Goal: Navigation & Orientation: Find specific page/section

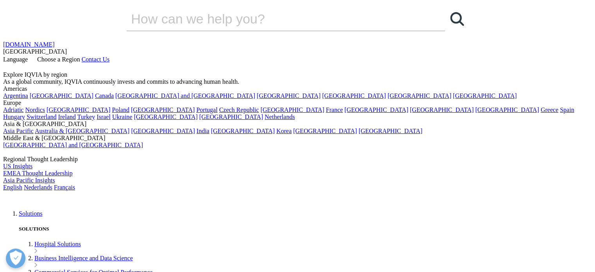
scroll to position [8, 0]
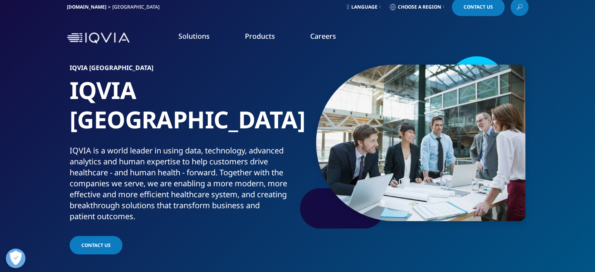
click at [559, 90] on section "IQVIA Belgium IQVIA Belgium IQVIA is a world leader in using data, technology, …" at bounding box center [297, 133] width 595 height 283
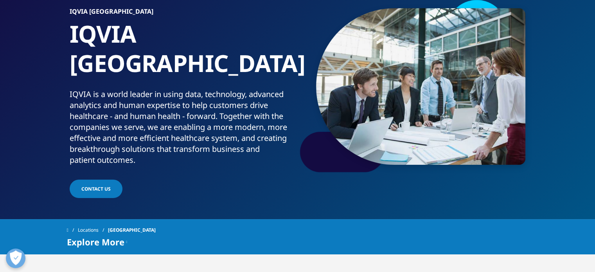
scroll to position [0, 0]
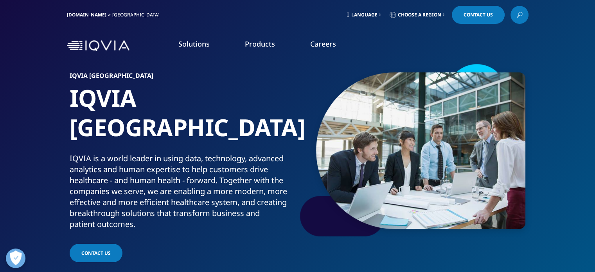
click at [412, 9] on link "Choose a Region" at bounding box center [417, 15] width 58 height 18
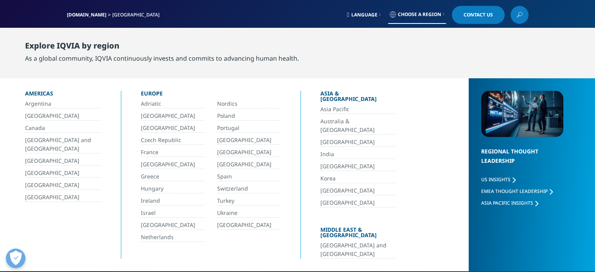
click at [161, 127] on link "[GEOGRAPHIC_DATA]" at bounding box center [173, 128] width 64 height 9
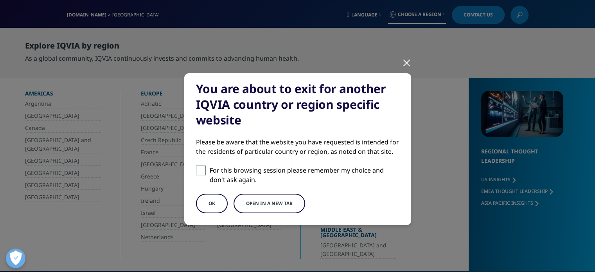
click at [216, 204] on button "OK" at bounding box center [212, 203] width 32 height 20
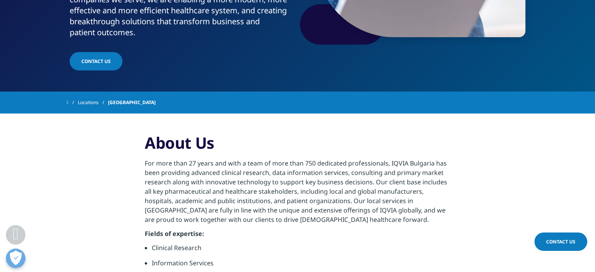
scroll to position [192, 0]
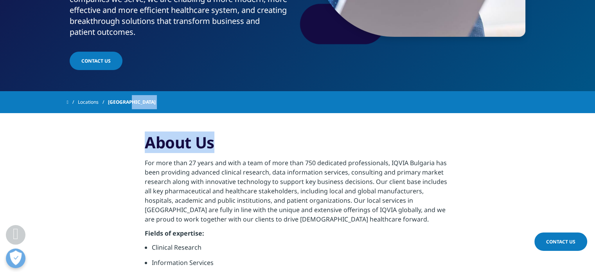
drag, startPoint x: 0, startPoint y: 0, endPoint x: 316, endPoint y: 113, distance: 335.9
click at [316, 113] on div "Clear Search Loading Language Choose a Region Contact Us" at bounding box center [297, 228] width 595 height 840
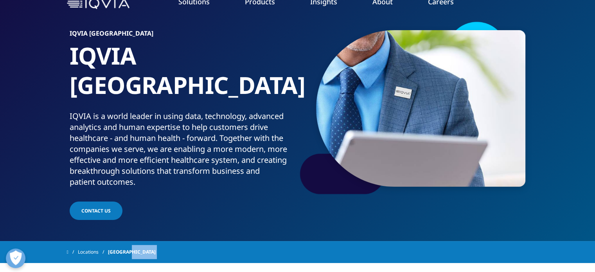
scroll to position [0, 0]
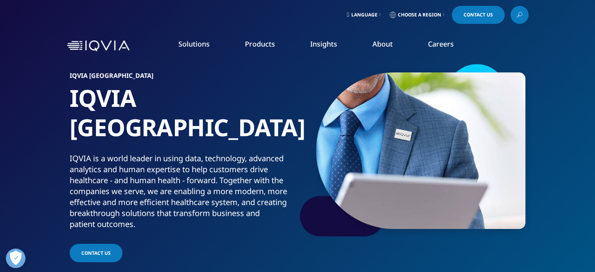
click at [438, 16] on span "Choose a Region" at bounding box center [419, 15] width 43 height 6
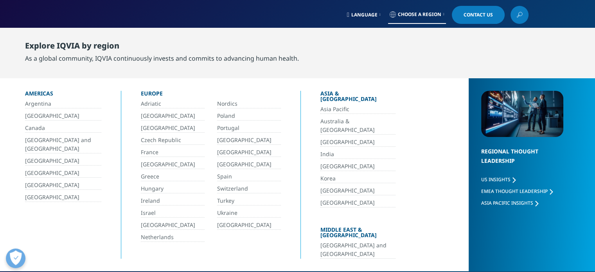
click at [171, 140] on link "Czech Republic" at bounding box center [173, 140] width 64 height 9
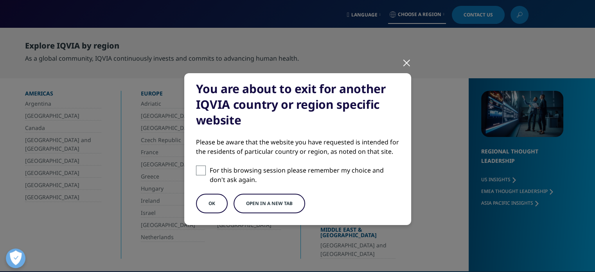
click at [210, 204] on button "OK" at bounding box center [212, 203] width 32 height 20
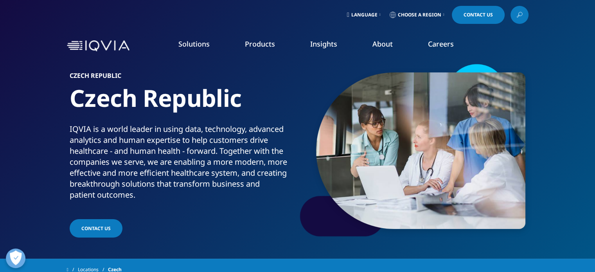
click at [417, 8] on link "Choose a Region" at bounding box center [417, 15] width 58 height 18
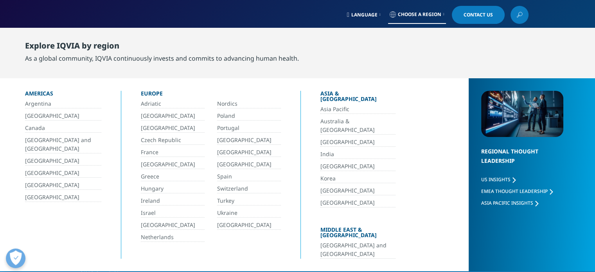
click at [155, 151] on link "France" at bounding box center [173, 152] width 64 height 9
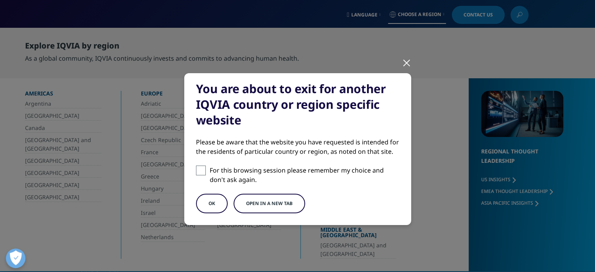
click at [199, 174] on span at bounding box center [201, 170] width 10 height 10
click at [199, 174] on input "For this browsing session please remember my choice and don't ask again." at bounding box center [201, 170] width 10 height 10
checkbox input "true"
click at [213, 206] on button "OK" at bounding box center [212, 203] width 32 height 20
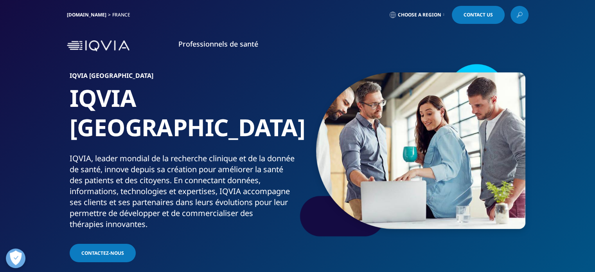
click at [424, 17] on span "Choose a Region" at bounding box center [419, 15] width 43 height 6
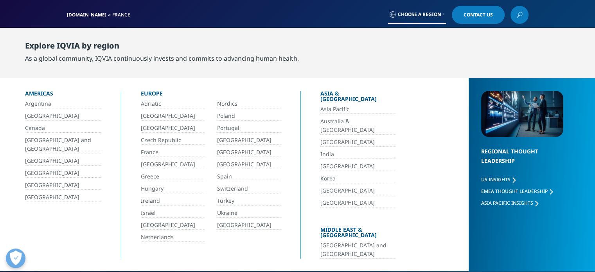
click at [161, 163] on link "[GEOGRAPHIC_DATA]" at bounding box center [173, 164] width 64 height 9
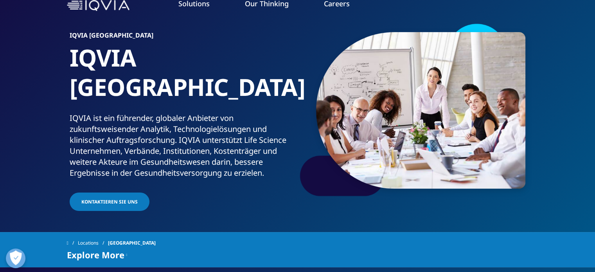
scroll to position [41, 0]
click at [106, 198] on span "Kontaktieren Sie uns" at bounding box center [109, 201] width 56 height 7
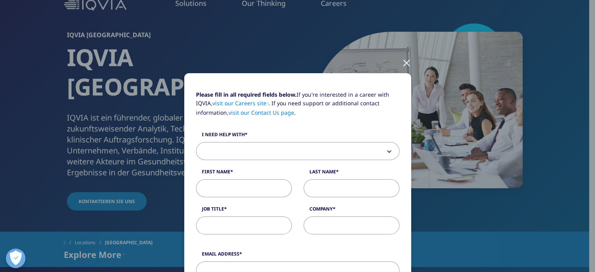
click at [406, 59] on div at bounding box center [406, 62] width 9 height 21
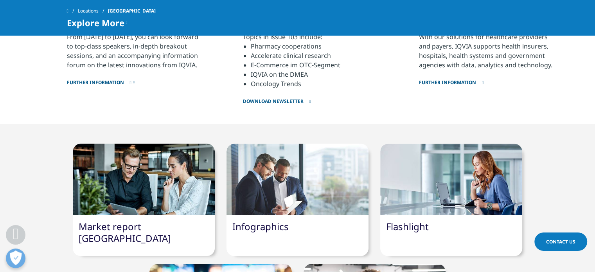
scroll to position [552, 0]
click at [127, 23] on icon at bounding box center [126, 22] width 1 height 9
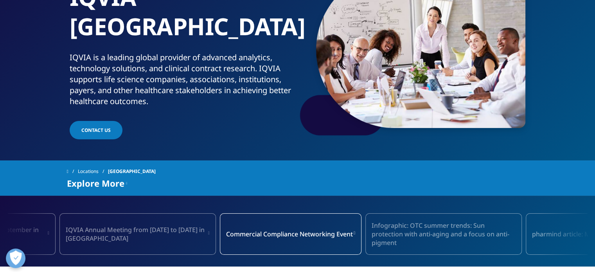
scroll to position [0, 0]
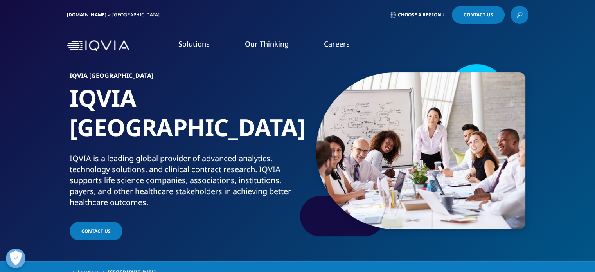
click at [426, 16] on span "Choose a Region" at bounding box center [419, 15] width 43 height 6
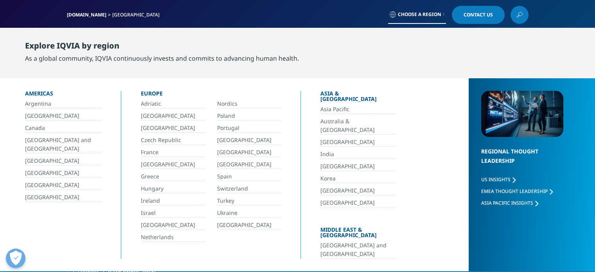
click at [153, 176] on link "Greece" at bounding box center [173, 176] width 64 height 9
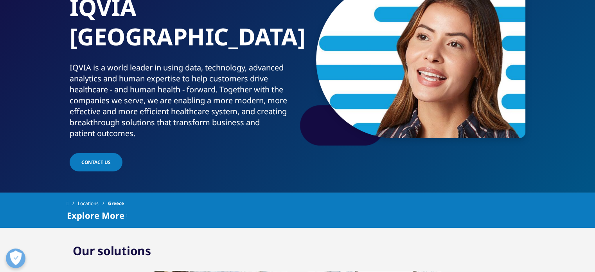
scroll to position [103, 0]
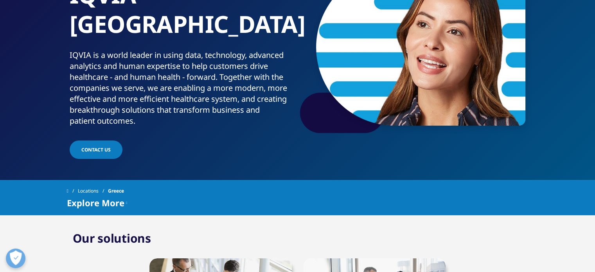
click at [120, 198] on span "Explore More" at bounding box center [95, 202] width 57 height 9
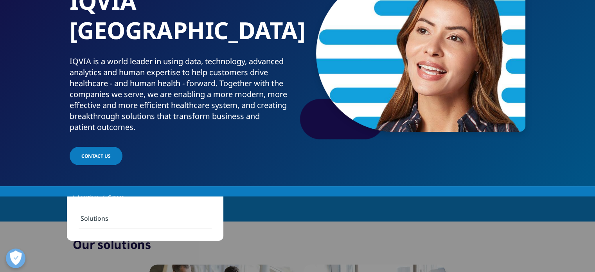
scroll to position [98, 0]
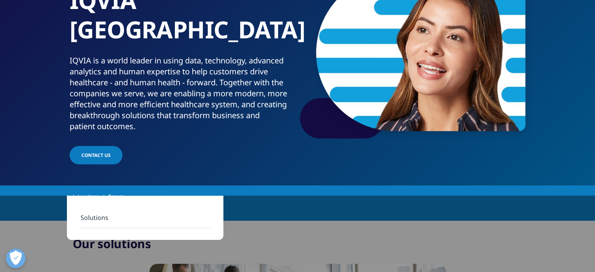
click at [100, 189] on link "Locations" at bounding box center [93, 196] width 30 height 14
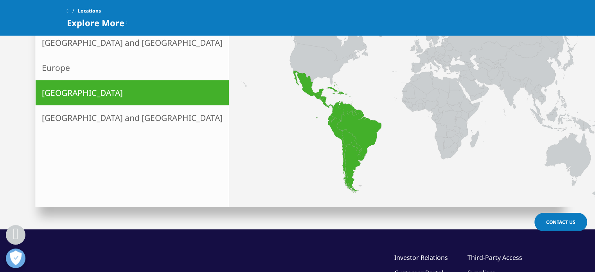
scroll to position [267, 0]
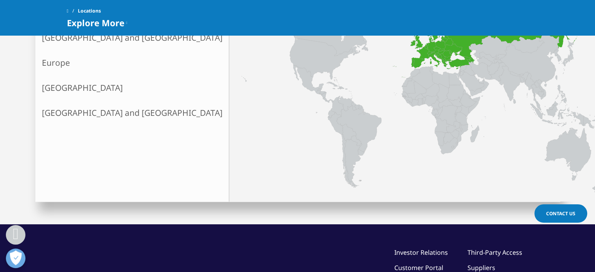
click at [60, 59] on link "Europe" at bounding box center [132, 62] width 193 height 25
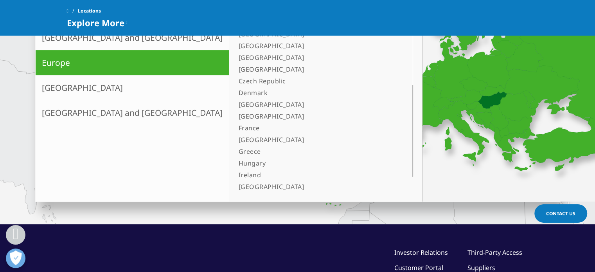
click at [235, 164] on link "Hungary" at bounding box center [315, 163] width 161 height 12
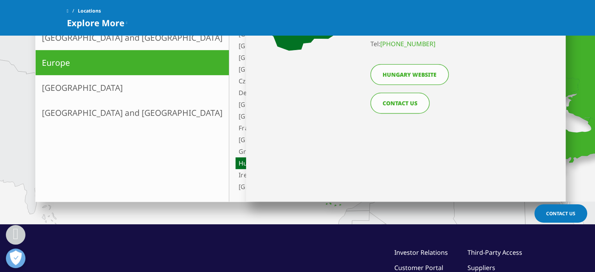
click at [235, 160] on link "Hungary" at bounding box center [315, 163] width 161 height 12
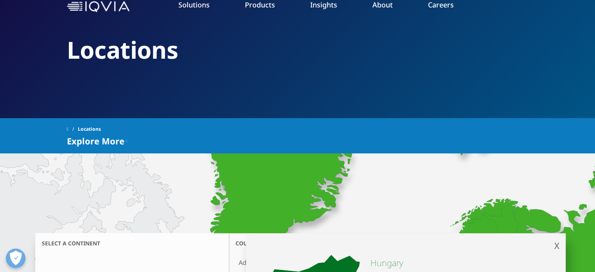
scroll to position [0, 0]
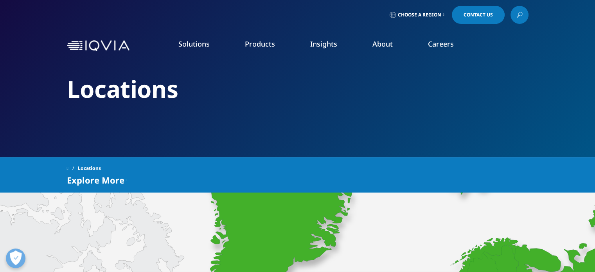
click at [433, 12] on span "Choose a Region" at bounding box center [419, 15] width 43 height 6
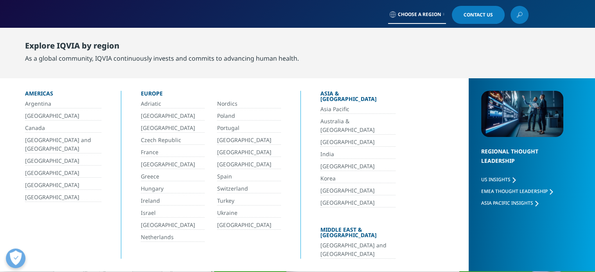
click at [156, 189] on link "Hungary" at bounding box center [173, 188] width 64 height 9
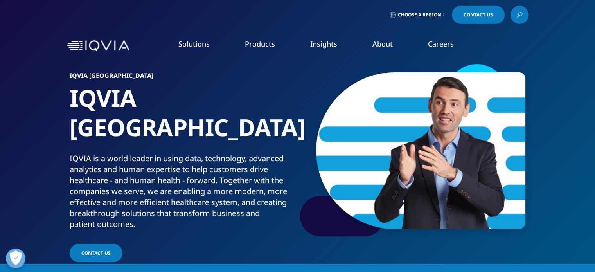
click at [427, 25] on div "Choose a Region Contact Us" at bounding box center [297, 15] width 595 height 30
click at [431, 18] on link "Choose a Region" at bounding box center [417, 15] width 58 height 18
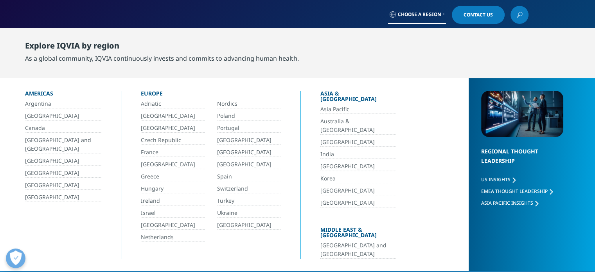
click at [223, 116] on link "Poland" at bounding box center [249, 115] width 64 height 9
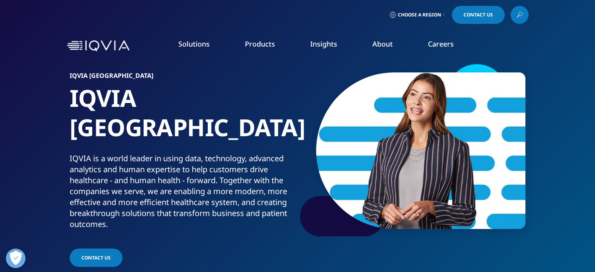
click at [428, 15] on span "Choose a Region" at bounding box center [419, 15] width 43 height 6
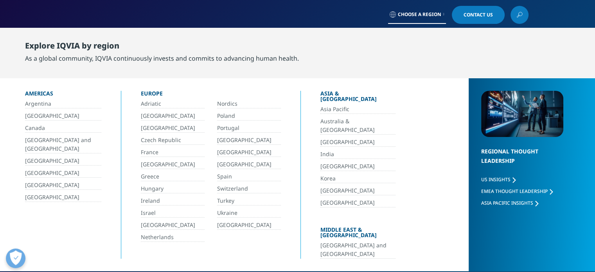
click at [141, 222] on link "[GEOGRAPHIC_DATA]" at bounding box center [173, 224] width 64 height 9
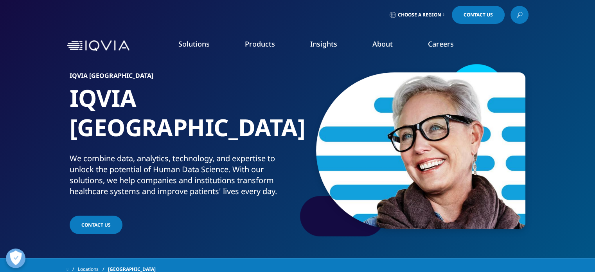
click at [410, 15] on font "Choose a Region" at bounding box center [419, 14] width 43 height 7
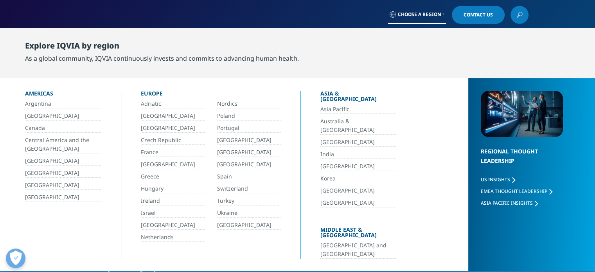
click at [147, 223] on font "[GEOGRAPHIC_DATA]" at bounding box center [168, 224] width 54 height 7
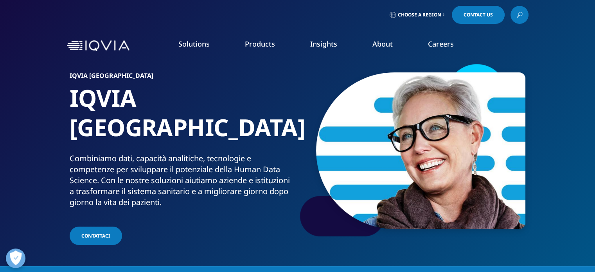
click at [403, 10] on link "Choose a Region" at bounding box center [417, 15] width 58 height 18
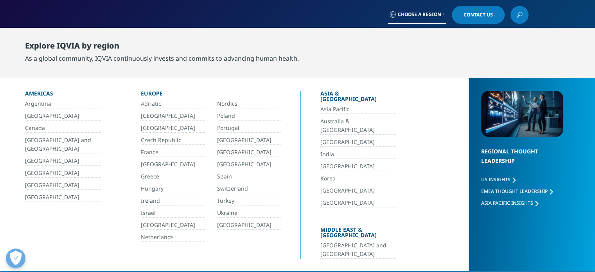
click at [228, 106] on link "Nordics" at bounding box center [249, 103] width 64 height 9
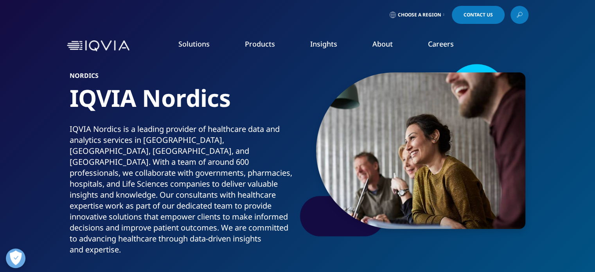
scroll to position [3, 0]
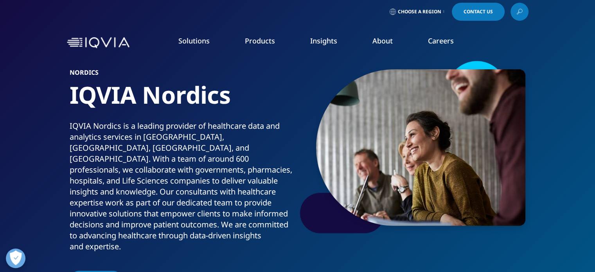
click at [425, 12] on span "Choose a Region" at bounding box center [419, 12] width 43 height 6
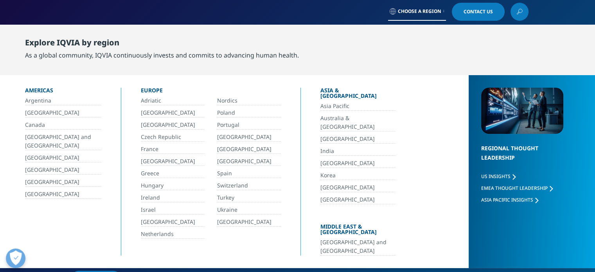
click at [157, 227] on div "Adriatic Nordics Belgium Poland Bulgaria Portugal Czech Republic Romania France…" at bounding box center [211, 167] width 140 height 142
click at [157, 229] on link "Netherlands" at bounding box center [173, 233] width 64 height 9
click at [155, 236] on link "Netherlands" at bounding box center [173, 233] width 64 height 9
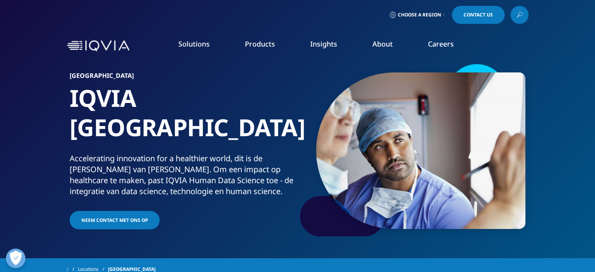
click at [418, 12] on span "Choose a Region" at bounding box center [419, 15] width 43 height 6
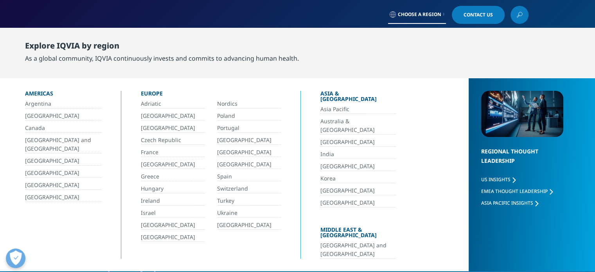
click at [228, 131] on link "Portugal" at bounding box center [249, 128] width 64 height 9
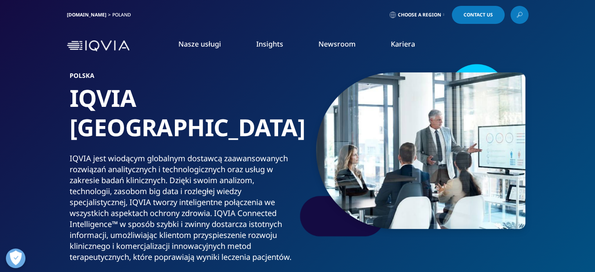
click at [424, 13] on span "Choose a Region" at bounding box center [419, 15] width 43 height 6
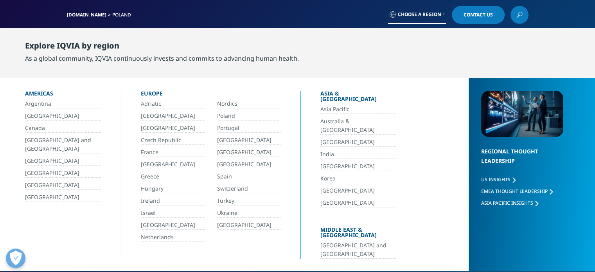
click at [237, 139] on link "[GEOGRAPHIC_DATA]" at bounding box center [249, 140] width 64 height 9
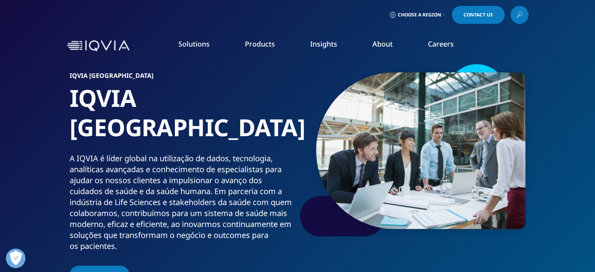
click at [421, 18] on link "Choose a Region" at bounding box center [417, 15] width 58 height 18
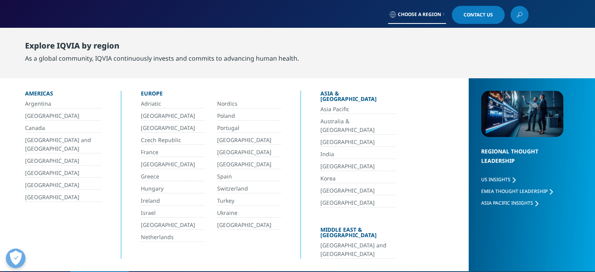
click at [233, 164] on link "[GEOGRAPHIC_DATA]" at bounding box center [249, 164] width 64 height 9
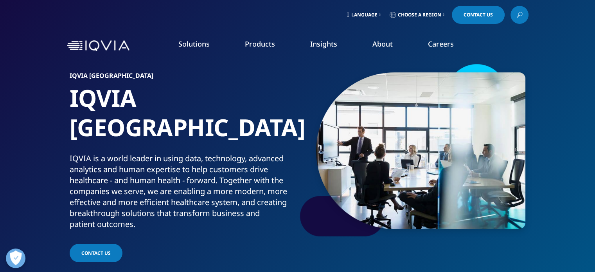
click at [423, 11] on link "Choose a Region" at bounding box center [417, 15] width 58 height 18
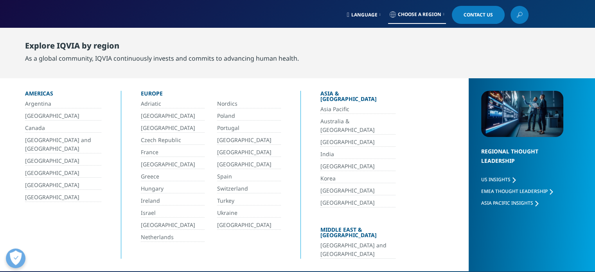
click at [227, 151] on link "[GEOGRAPHIC_DATA]" at bounding box center [249, 152] width 64 height 9
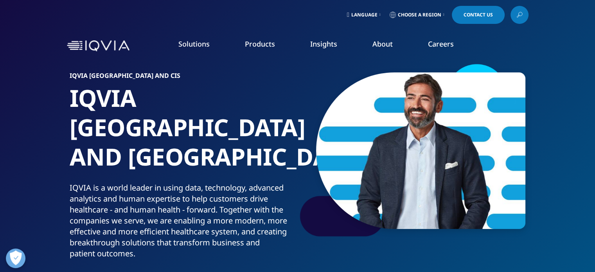
click at [411, 11] on link "Choose a Region" at bounding box center [417, 15] width 58 height 18
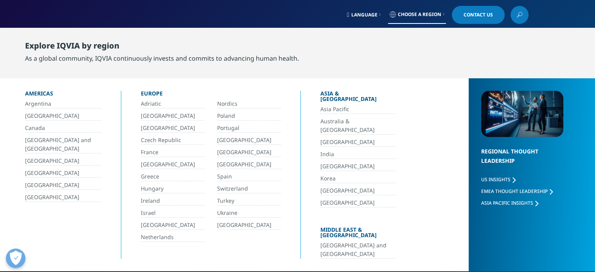
click at [223, 176] on link "Spain" at bounding box center [249, 176] width 64 height 9
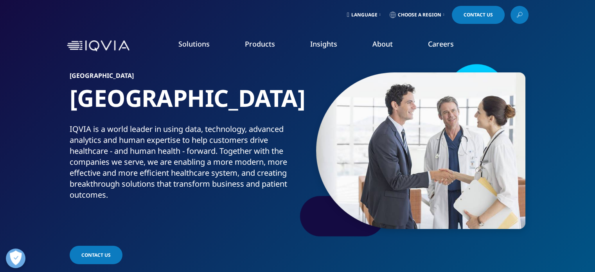
click at [411, 20] on link "Choose a Region" at bounding box center [417, 15] width 58 height 18
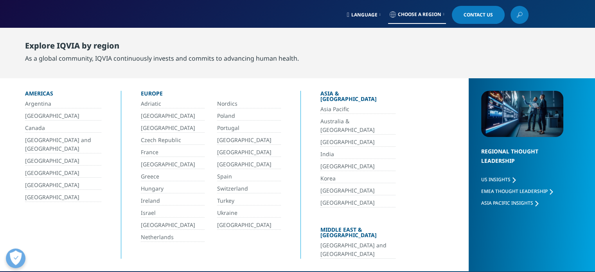
click at [228, 187] on link "Switzerland" at bounding box center [249, 188] width 64 height 9
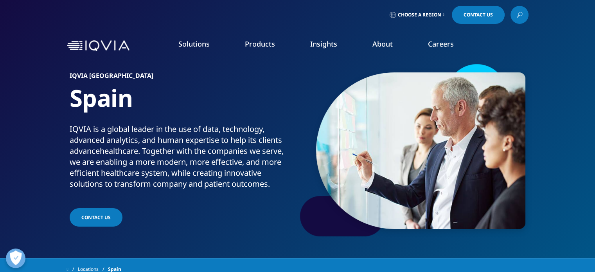
click at [399, 15] on font "Choose a Region" at bounding box center [419, 14] width 43 height 7
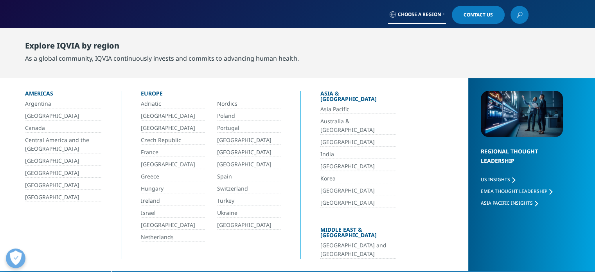
click at [234, 188] on font "Switzerland" at bounding box center [232, 187] width 31 height 7
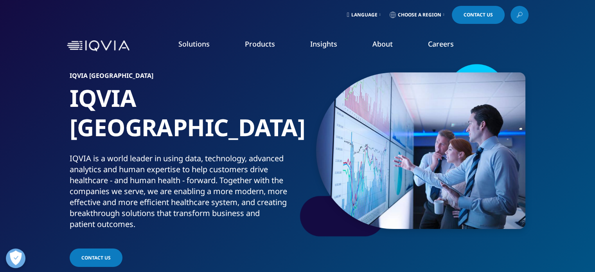
click at [426, 15] on span "Choose a Region" at bounding box center [419, 15] width 43 height 6
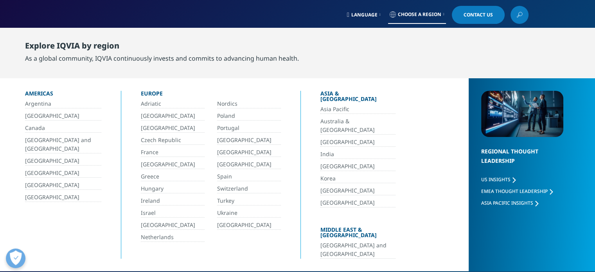
click at [227, 201] on link "Turkey" at bounding box center [249, 200] width 64 height 9
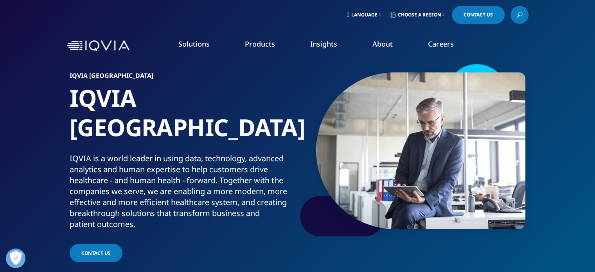
click at [421, 15] on span "Choose a Region" at bounding box center [419, 15] width 43 height 6
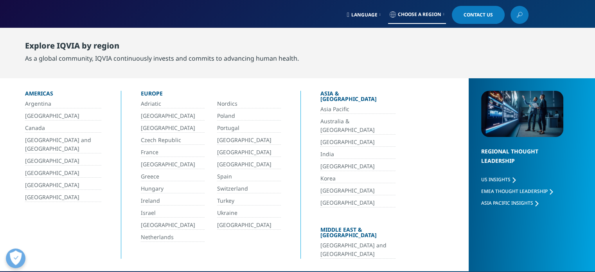
click at [239, 222] on link "[GEOGRAPHIC_DATA]" at bounding box center [249, 224] width 64 height 9
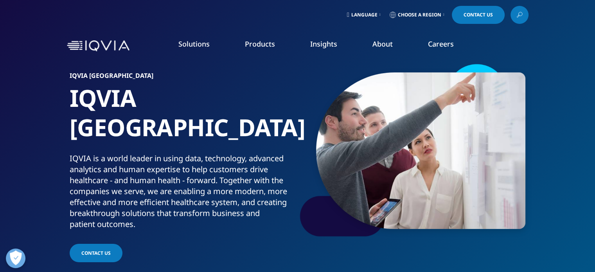
click at [431, 13] on span "Choose a Region" at bounding box center [419, 15] width 43 height 6
